Goal: Check status: Check status

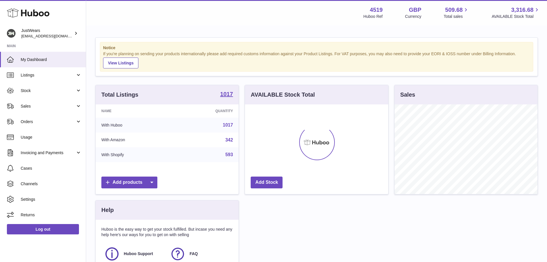
scroll to position [90, 143]
click at [37, 105] on span "Sales" at bounding box center [48, 105] width 55 height 5
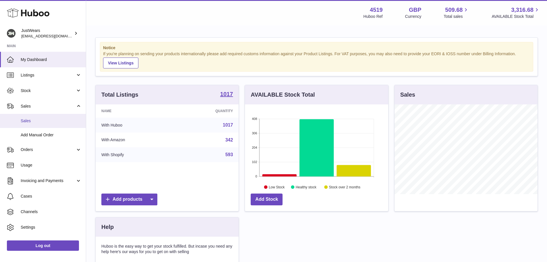
click at [26, 121] on span "Sales" at bounding box center [51, 120] width 61 height 5
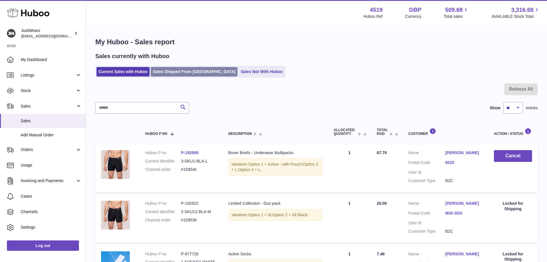
click at [174, 73] on link "Sales Shipped From [GEOGRAPHIC_DATA]" at bounding box center [194, 71] width 87 height 9
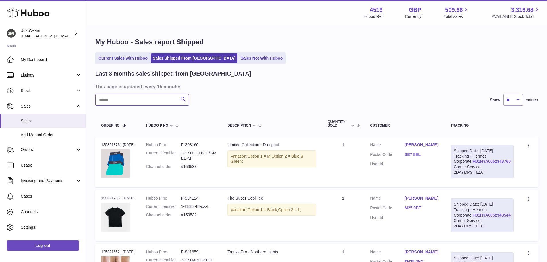
click at [128, 101] on input "text" at bounding box center [142, 99] width 94 height 11
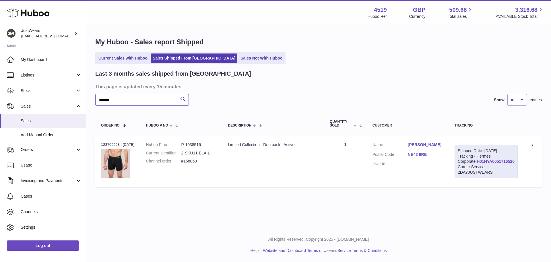
type input "*******"
click at [115, 143] on div "Order no 123705658 | 29th Aug" at bounding box center [118, 144] width 34 height 5
copy div "123705658"
